Goal: Task Accomplishment & Management: Complete application form

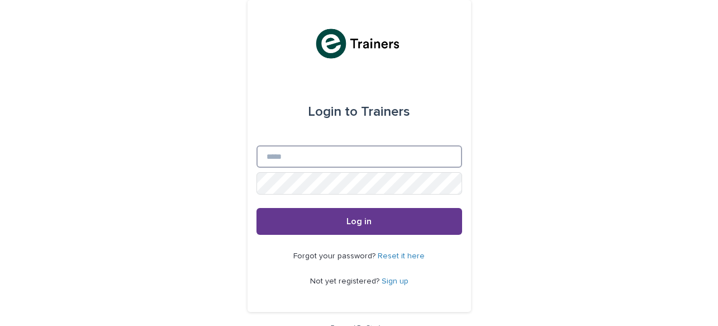
type input "**********"
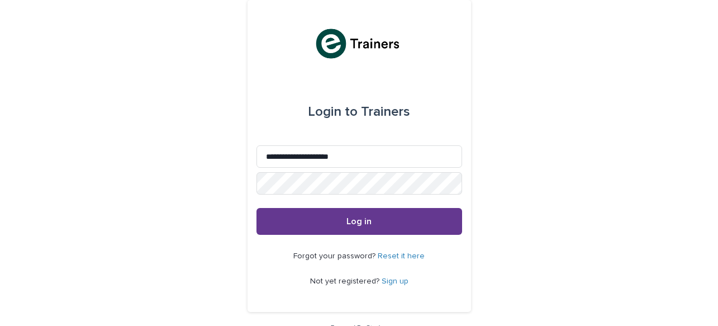
click at [359, 226] on button "Log in" at bounding box center [359, 221] width 206 height 27
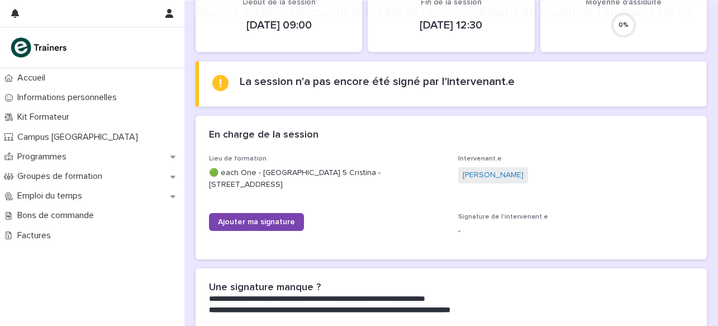
scroll to position [107, 0]
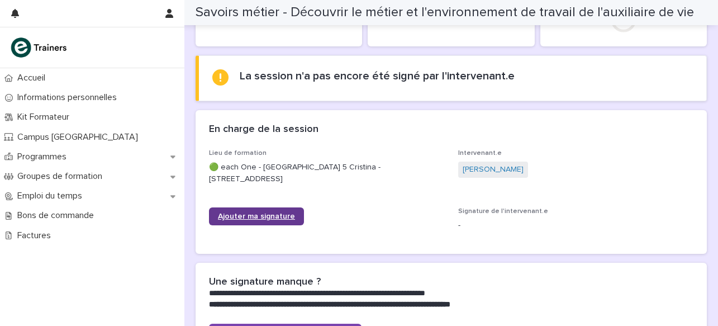
click at [253, 215] on span "Ajouter ma signature" at bounding box center [256, 216] width 77 height 8
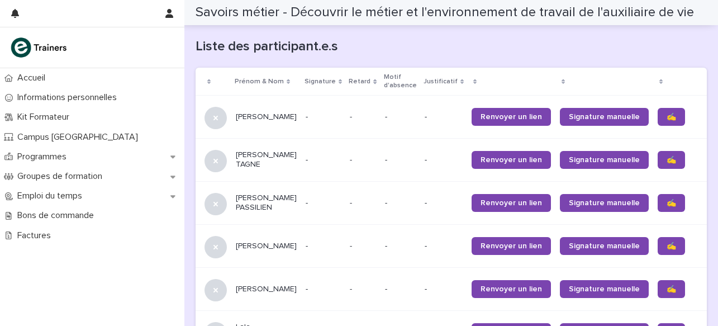
scroll to position [725, 0]
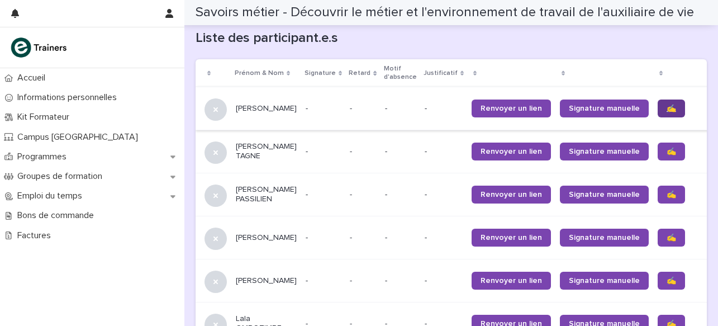
click at [667, 107] on span "✍️" at bounding box center [671, 108] width 9 height 8
click at [667, 151] on span "✍️" at bounding box center [671, 152] width 9 height 8
click at [667, 196] on span "✍️" at bounding box center [671, 195] width 9 height 8
click at [667, 241] on span "✍️" at bounding box center [671, 238] width 9 height 8
click at [667, 284] on span "✍️" at bounding box center [671, 281] width 9 height 8
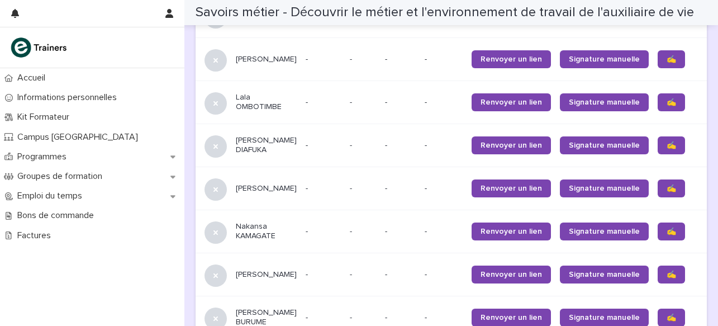
scroll to position [952, 0]
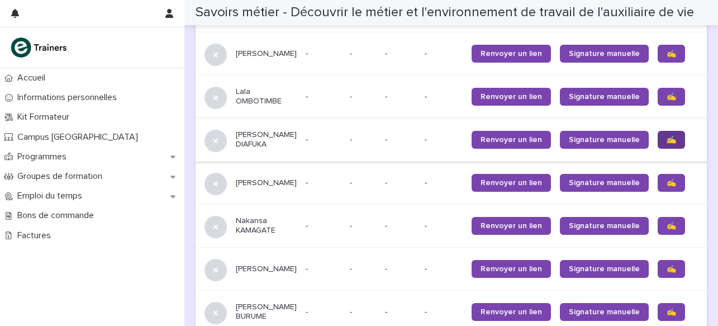
click at [667, 144] on span "✍️" at bounding box center [671, 140] width 9 height 8
click at [667, 187] on span "✍️" at bounding box center [671, 183] width 9 height 8
click at [667, 273] on span "✍️" at bounding box center [671, 269] width 9 height 8
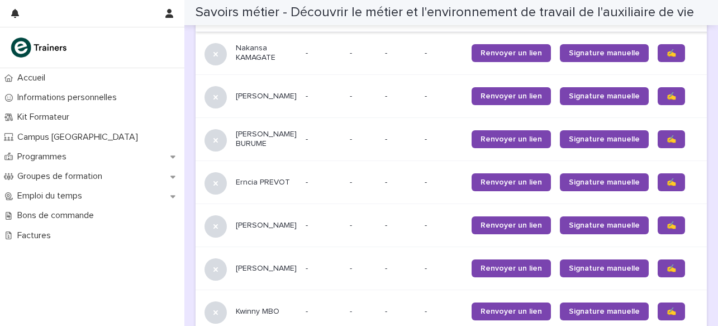
scroll to position [1135, 0]
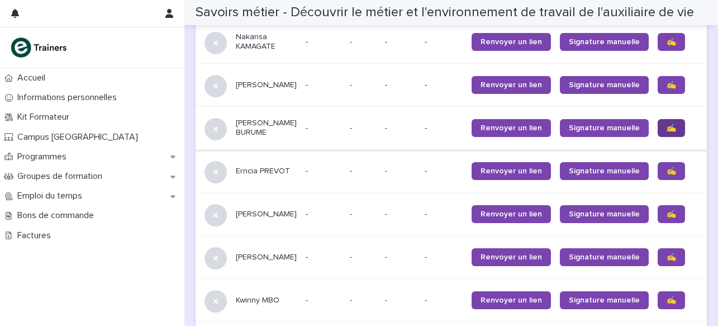
click at [667, 132] on span "✍️" at bounding box center [671, 128] width 9 height 8
click at [667, 175] on span "✍️" at bounding box center [671, 171] width 9 height 8
click at [667, 218] on span "✍️" at bounding box center [671, 214] width 9 height 8
click at [667, 261] on span "✍️" at bounding box center [671, 257] width 9 height 8
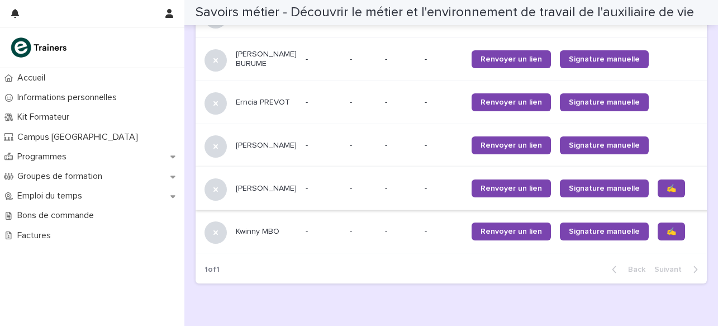
scroll to position [1265, 0]
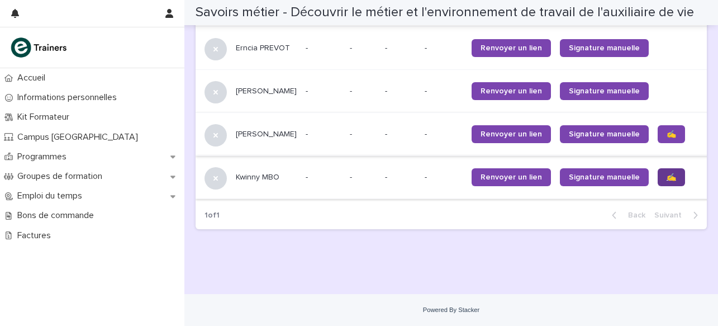
click at [667, 181] on span "✍️" at bounding box center [671, 177] width 9 height 8
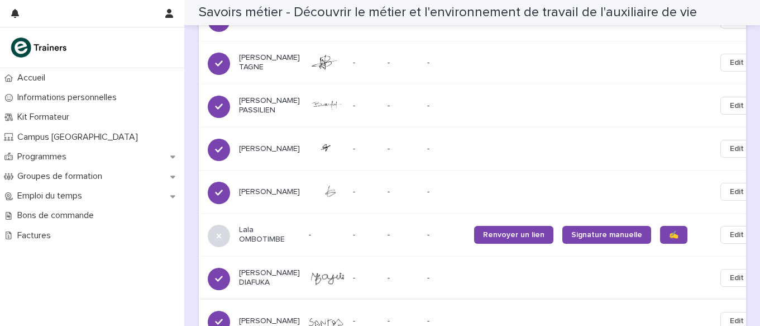
scroll to position [835, 0]
